Goal: Navigation & Orientation: Find specific page/section

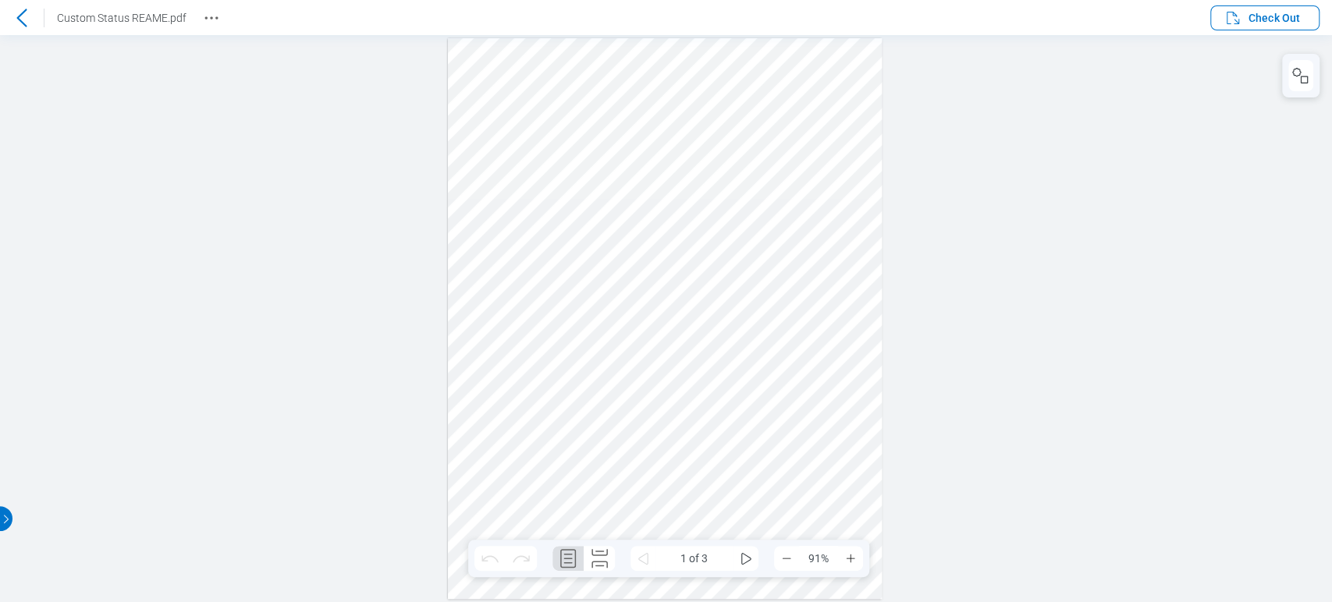
click at [12, 25] on icon at bounding box center [21, 18] width 19 height 19
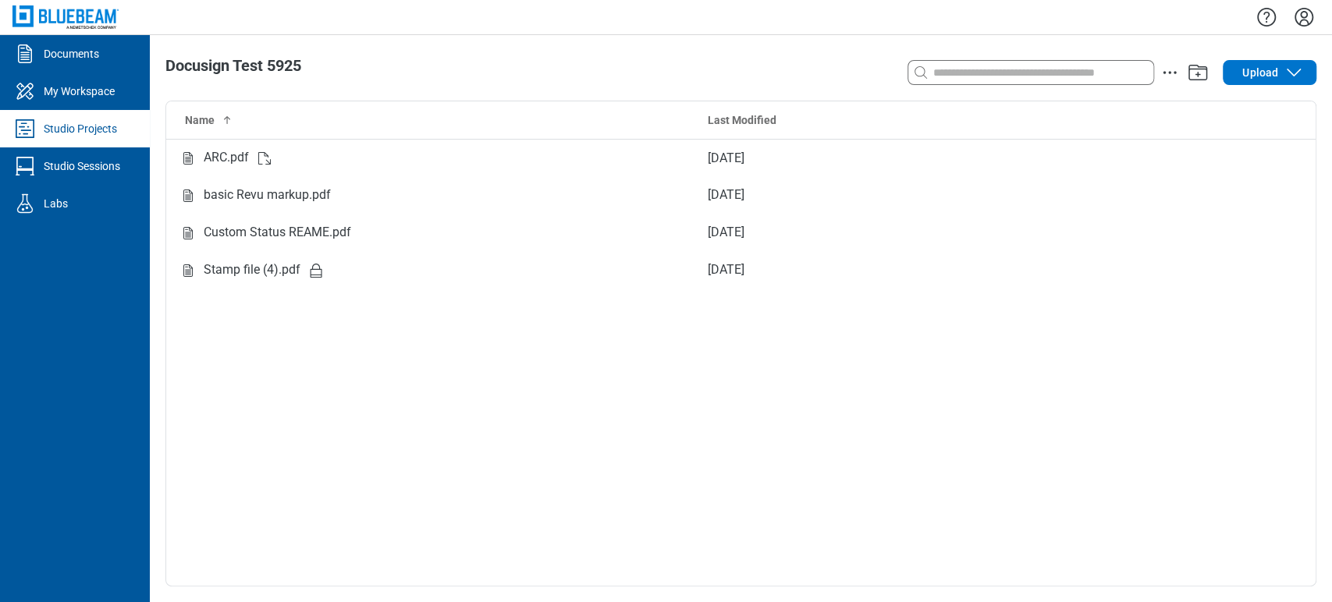
click at [92, 126] on div "Studio Projects" at bounding box center [80, 129] width 73 height 16
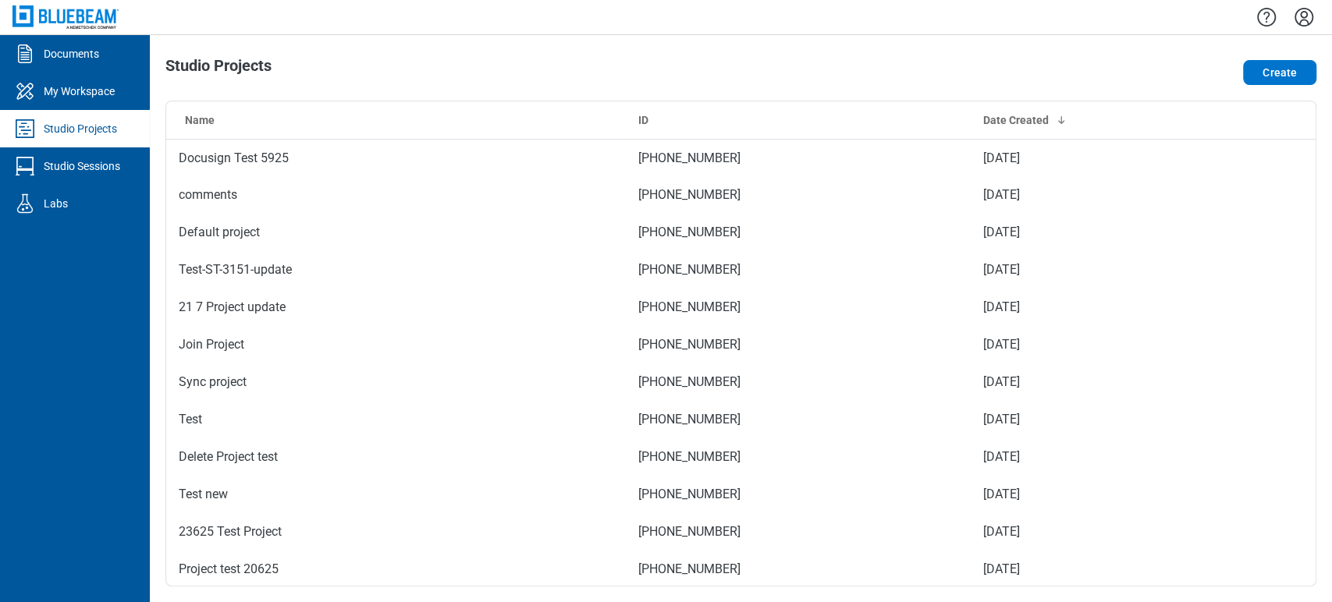
click at [1097, 37] on div "Studio Projects Create Name ID Date Created Docusign Test 5925 824-102-183 [DAT…" at bounding box center [741, 318] width 1182 height 567
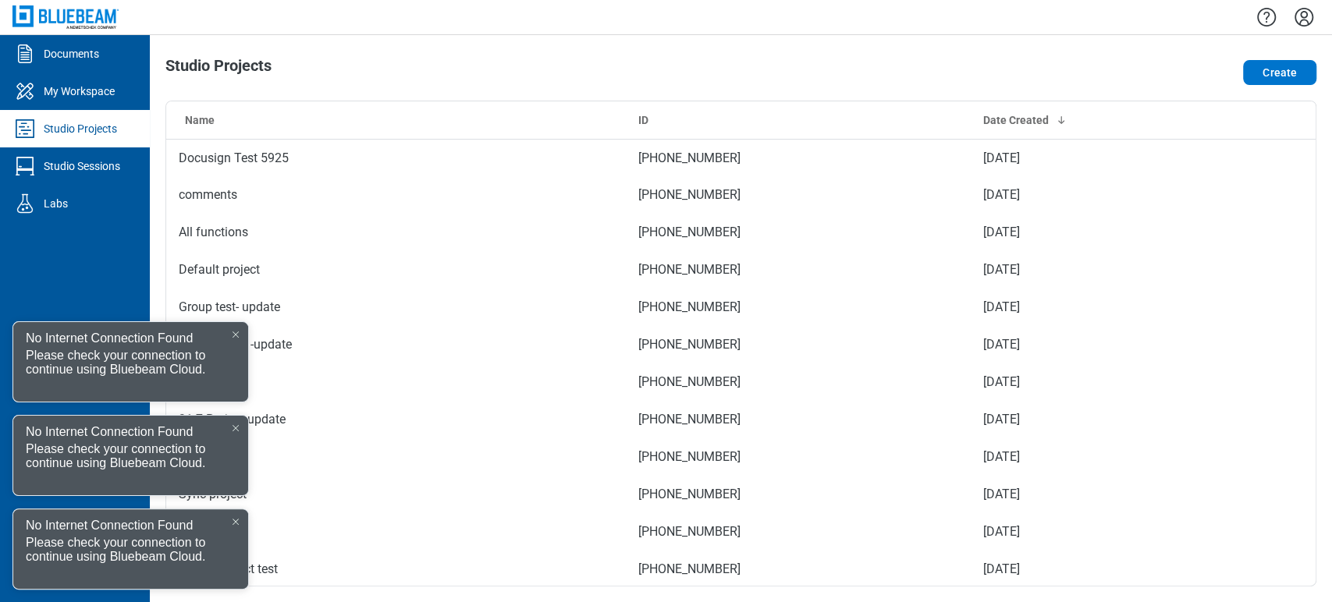
click at [234, 329] on div at bounding box center [235, 334] width 12 height 12
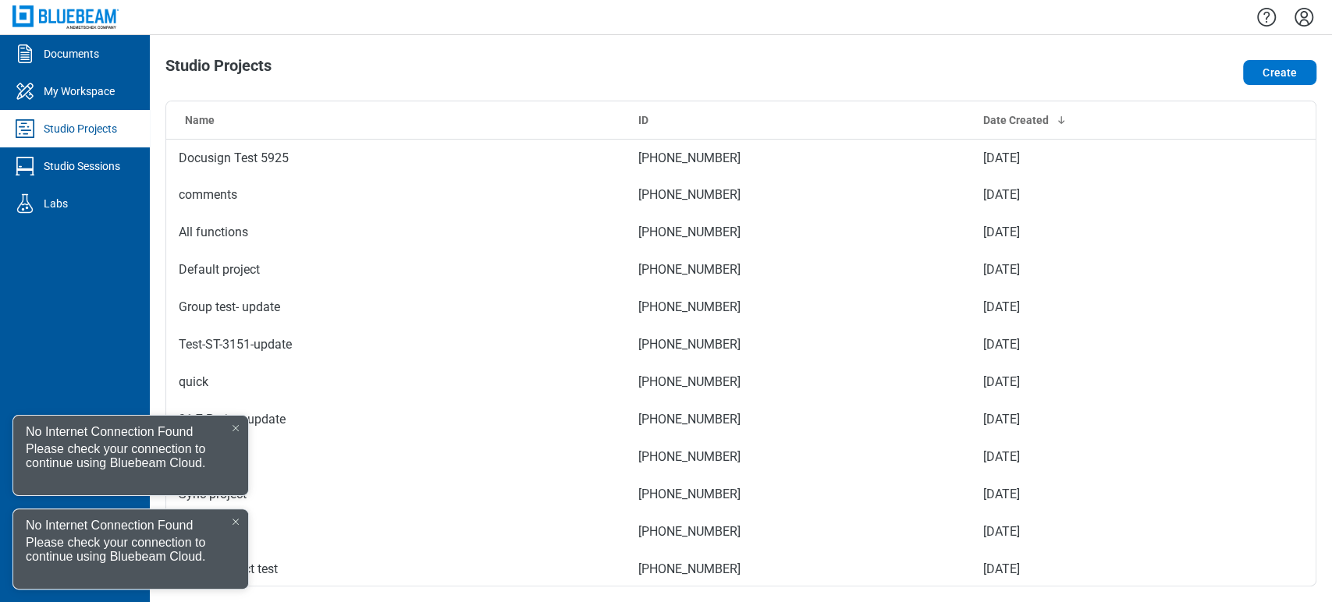
click at [234, 426] on icon at bounding box center [236, 428] width 6 height 6
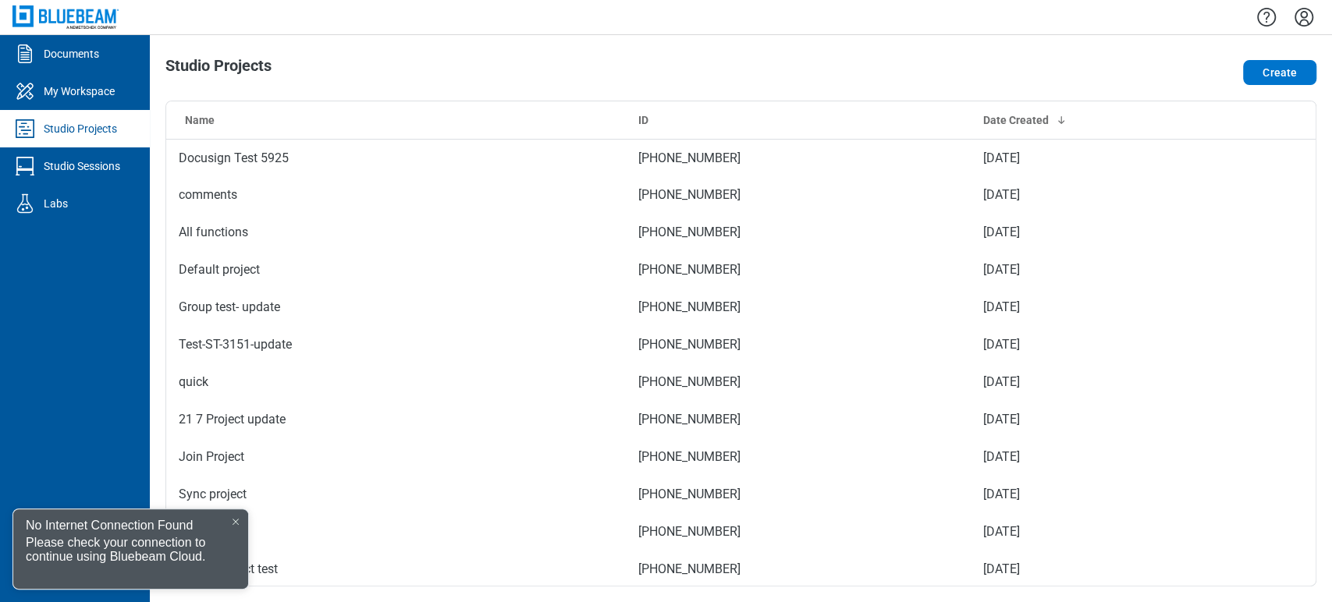
click at [236, 527] on div at bounding box center [235, 522] width 12 height 12
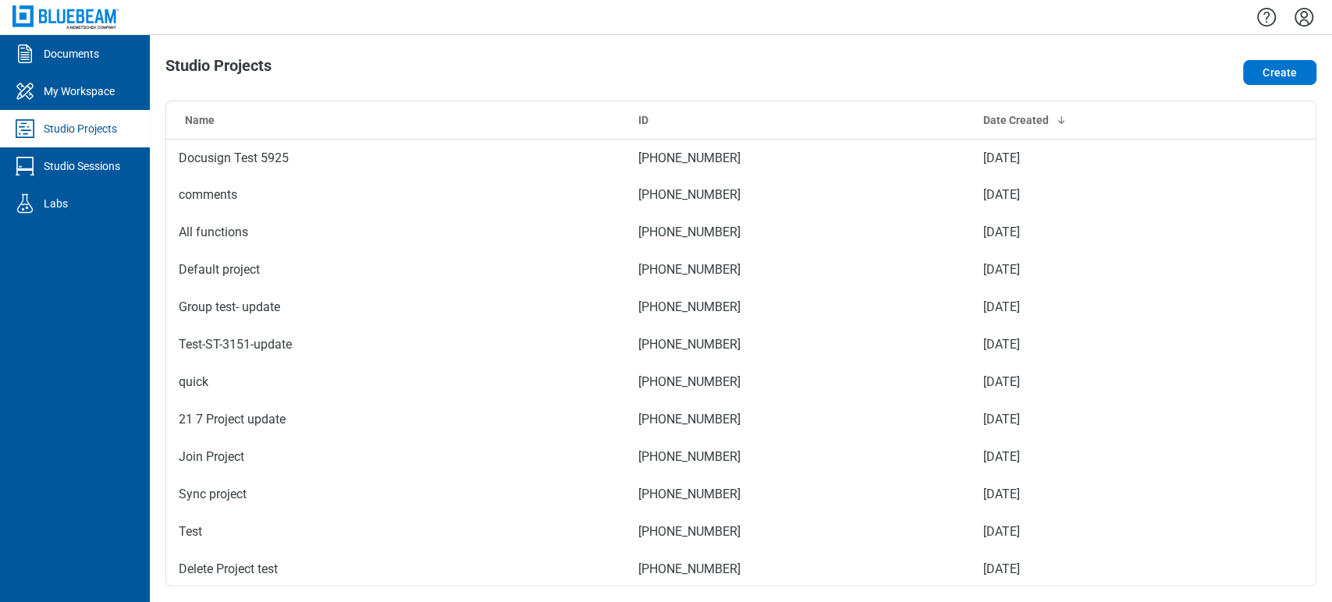
click at [98, 131] on div "Studio Projects" at bounding box center [80, 129] width 73 height 16
